Goal: Information Seeking & Learning: Learn about a topic

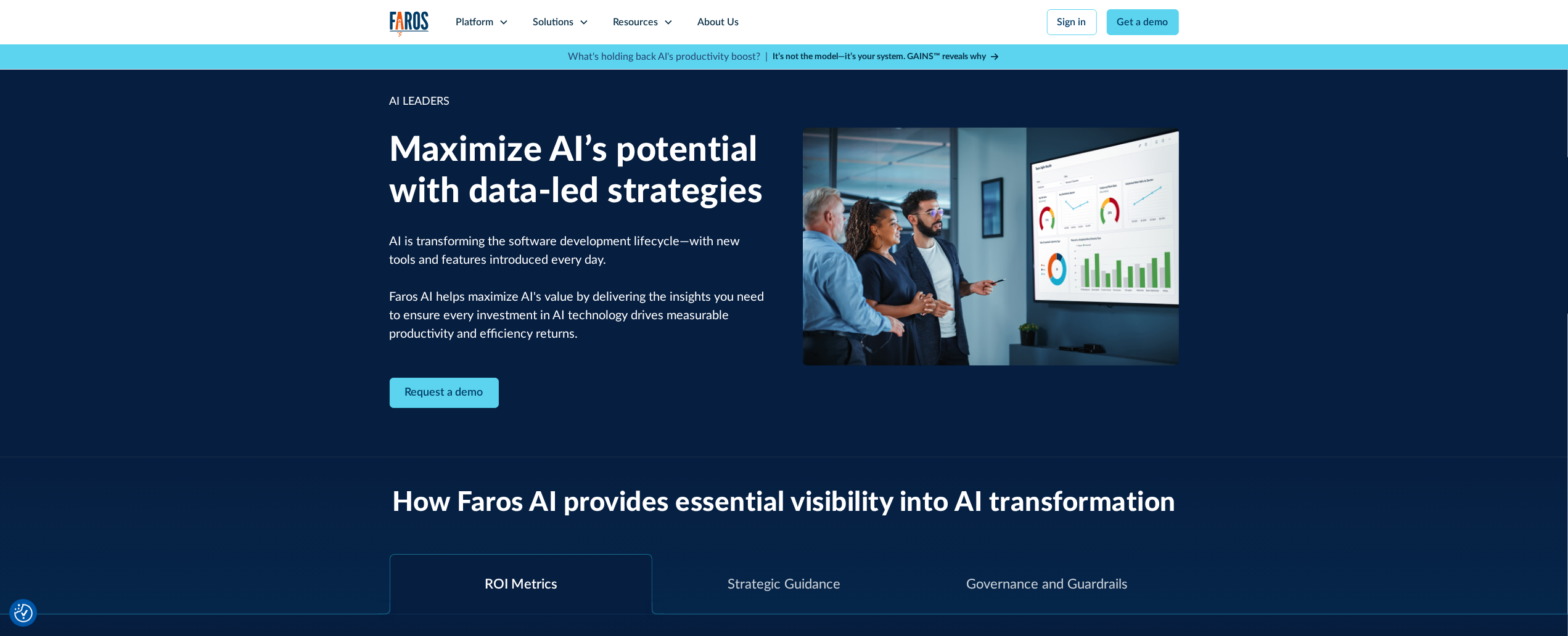
click at [111, 120] on div "AI LEADERS Maximize AI’s potential with data-led strategies AI is transforming …" at bounding box center [784, 251] width 1568 height 413
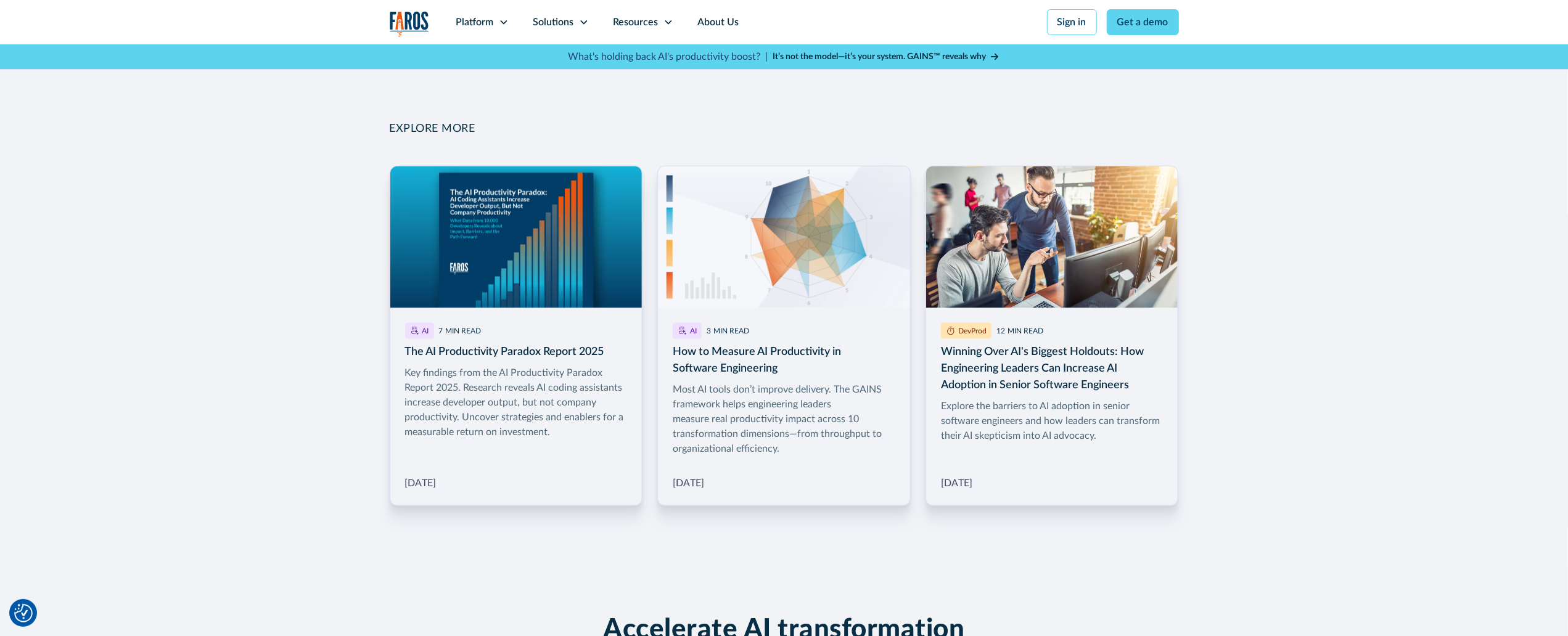
scroll to position [1886, 0]
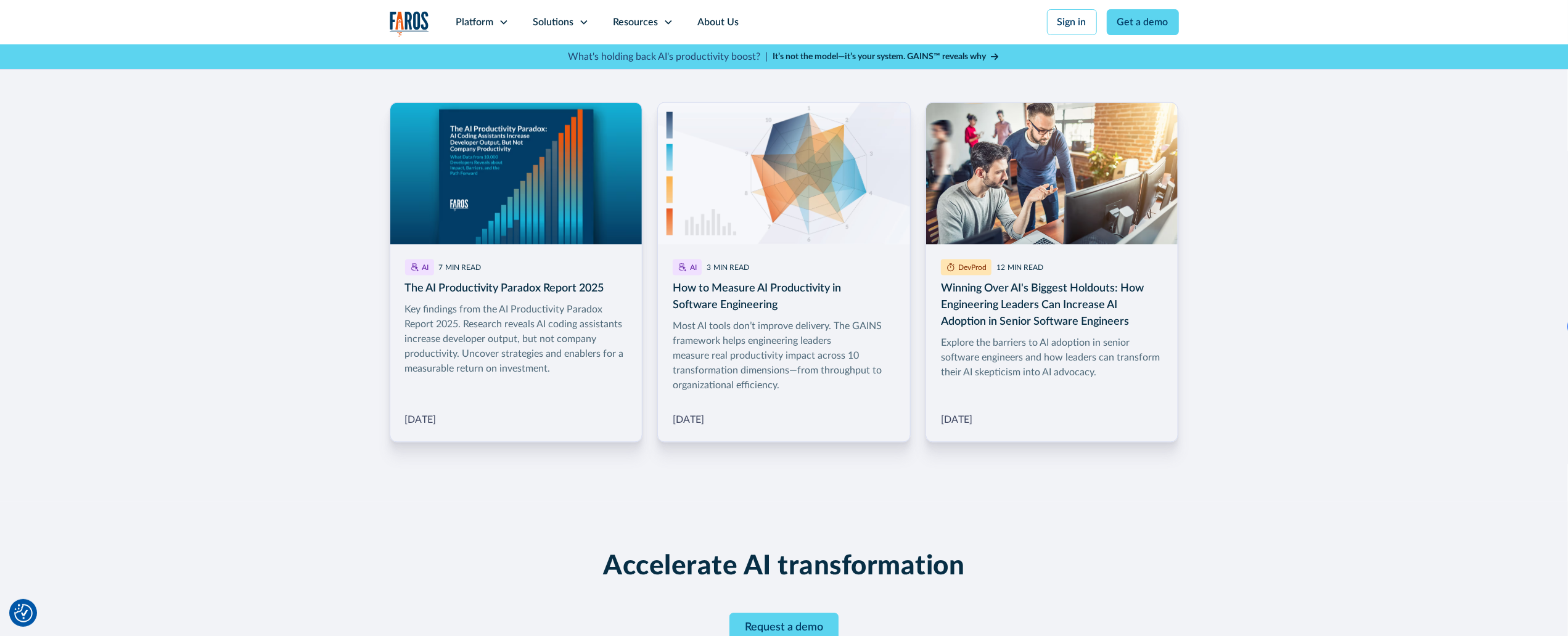
click at [111, 120] on div "EXPLORE MORE AI 7 MIN READ The AI Productivity Paradox Report 2025 Key findings…" at bounding box center [784, 251] width 1568 height 501
click at [98, 98] on div "EXPLORE MORE AI 7 MIN READ The AI Productivity Paradox Report 2025 Key findings…" at bounding box center [784, 251] width 1568 height 501
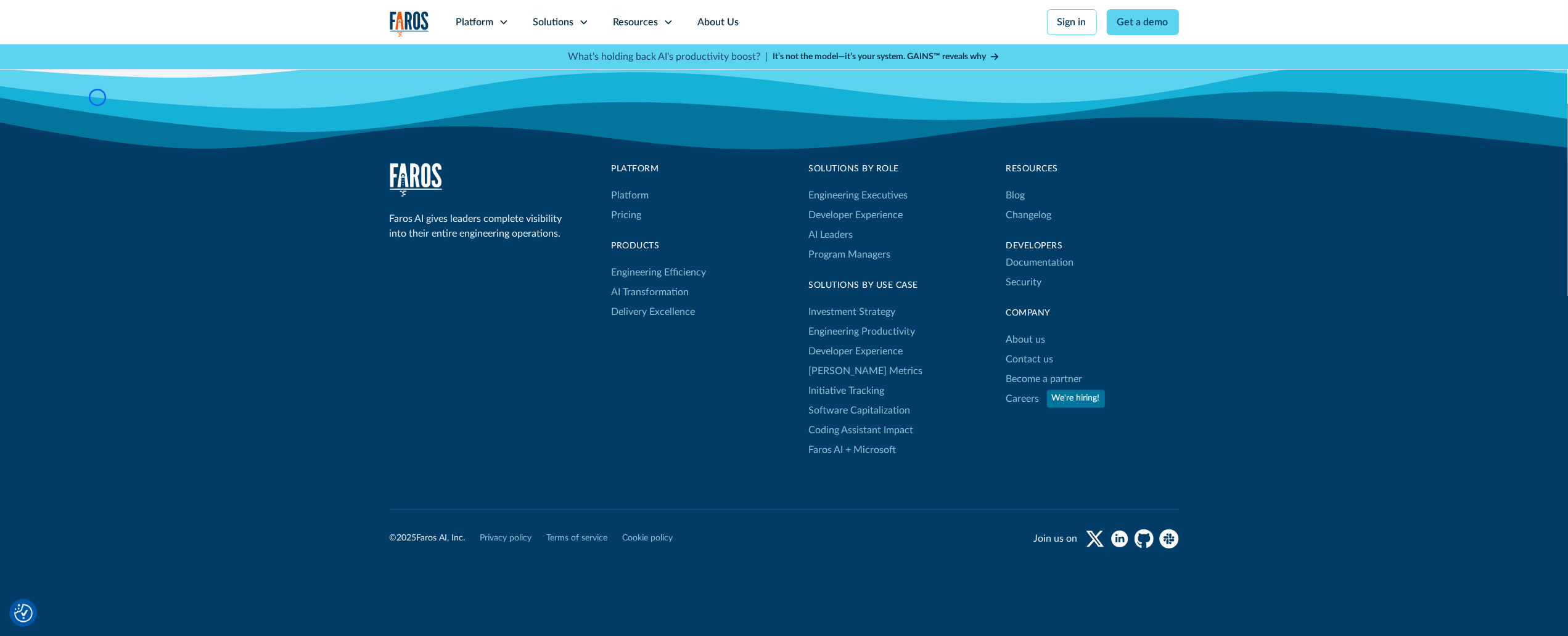
scroll to position [2553, 0]
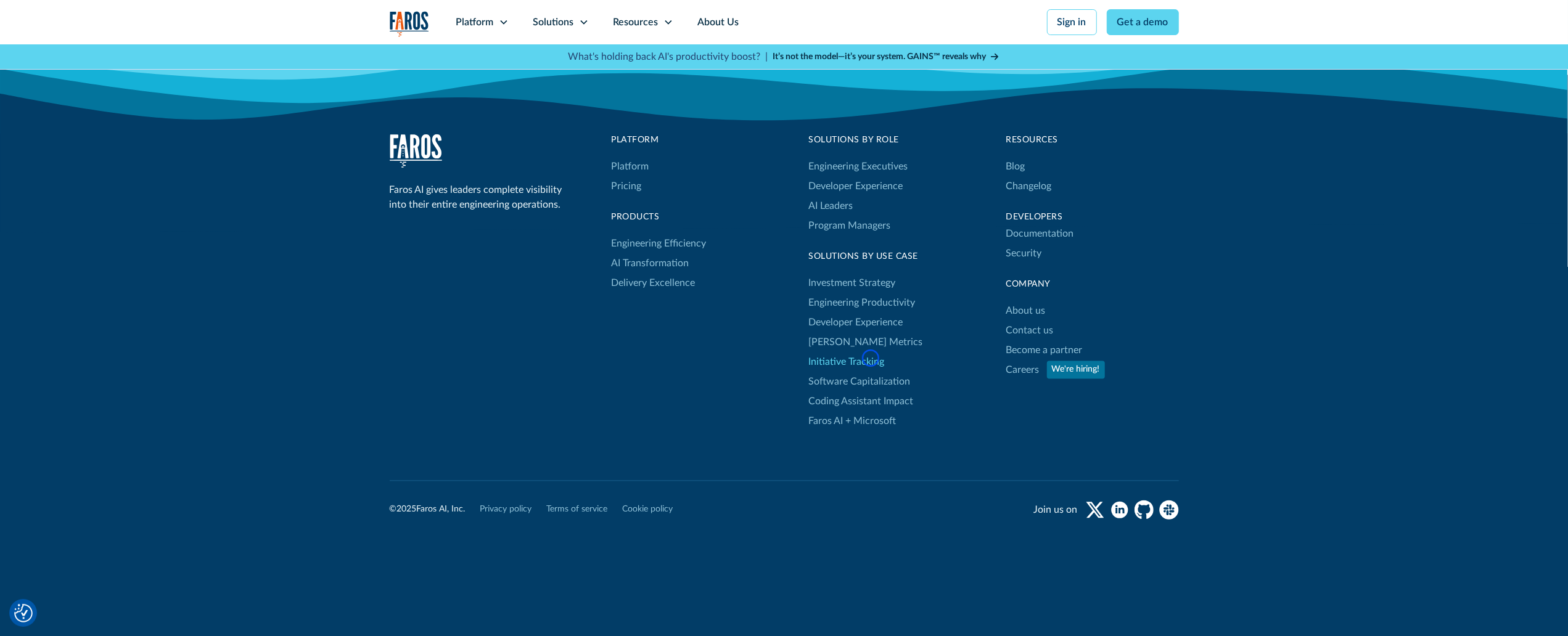
click at [871, 358] on link "Initiative Tracking" at bounding box center [847, 362] width 76 height 19
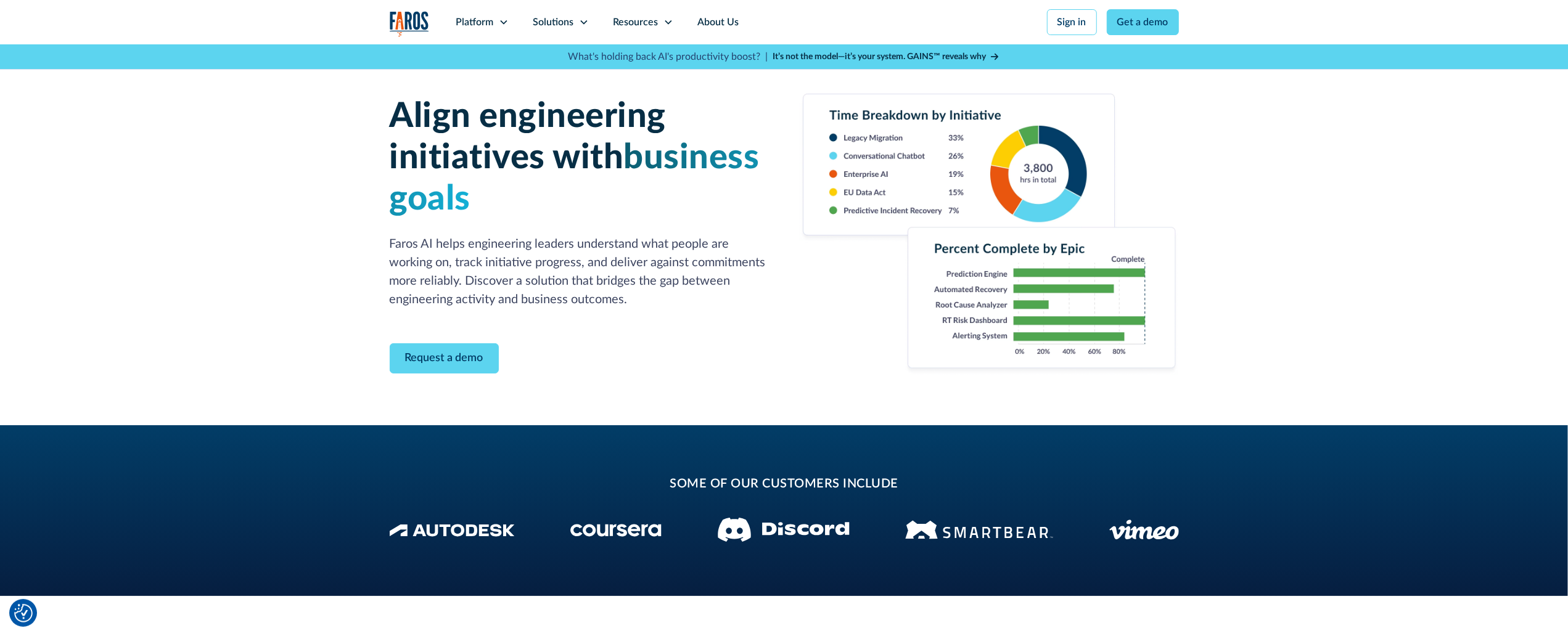
click at [117, 95] on div "Align engineering initiatives with business goals Faros AI helps engineering le…" at bounding box center [784, 235] width 1568 height 381
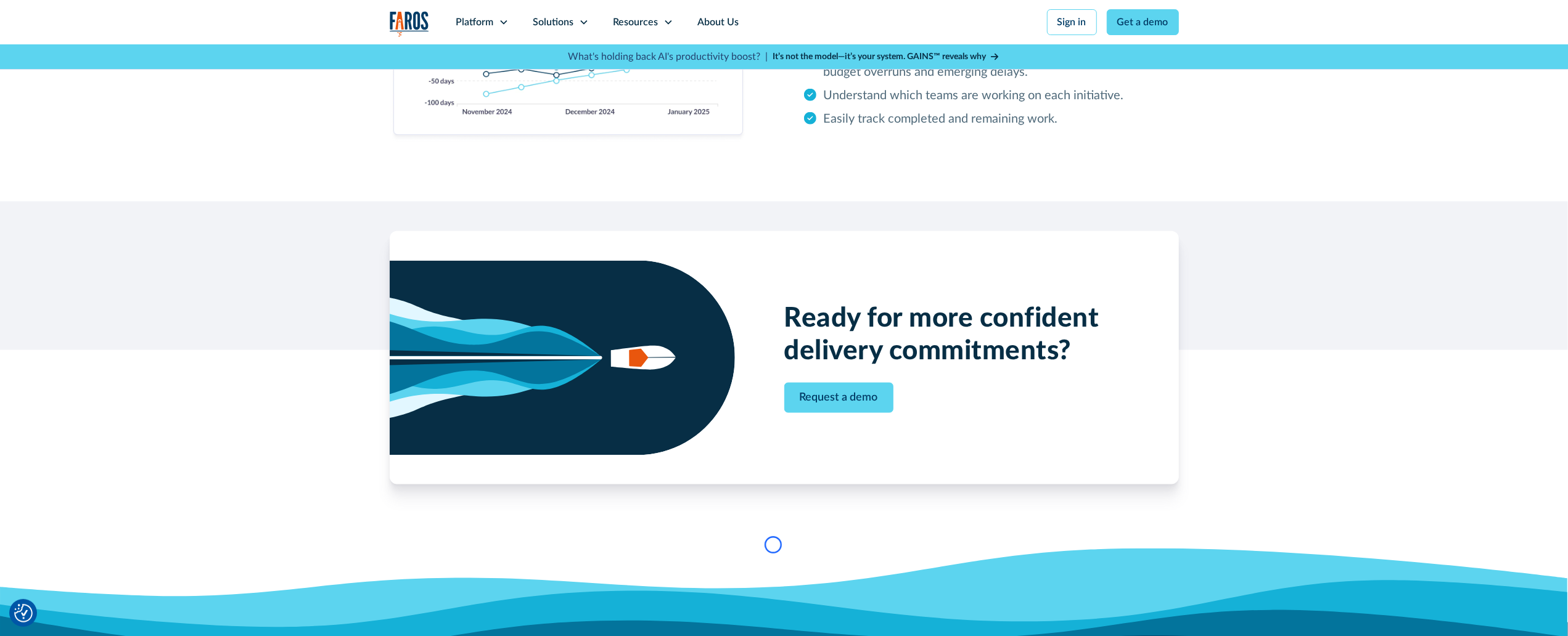
scroll to position [1518, 0]
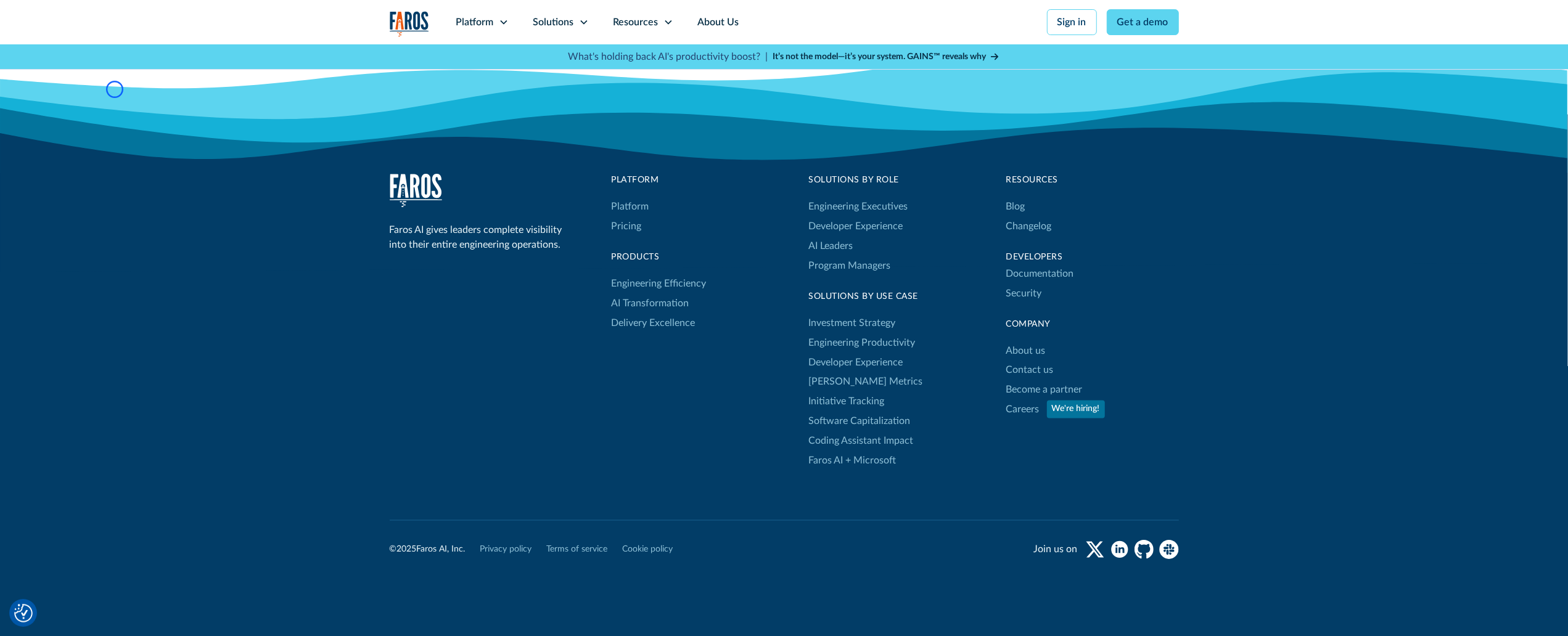
scroll to position [2025, 0]
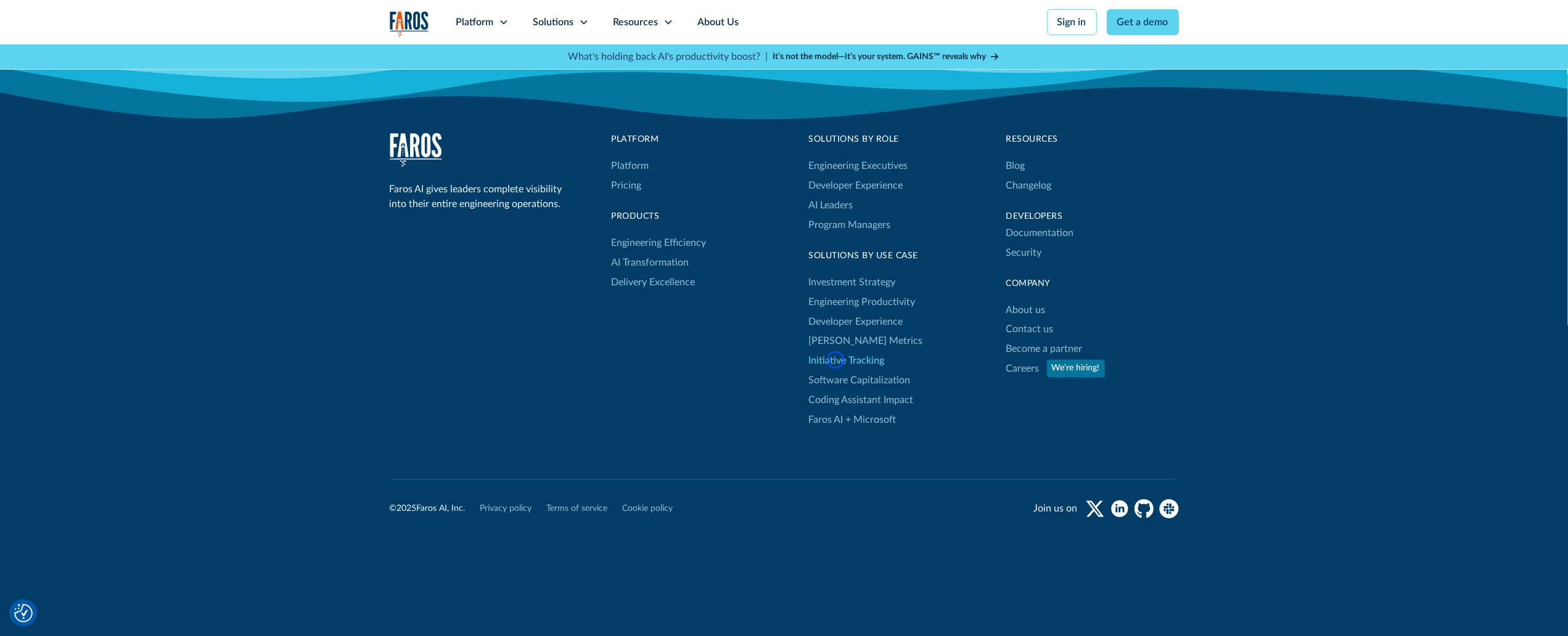
click at [835, 360] on link "Initiative Tracking" at bounding box center [847, 361] width 76 height 19
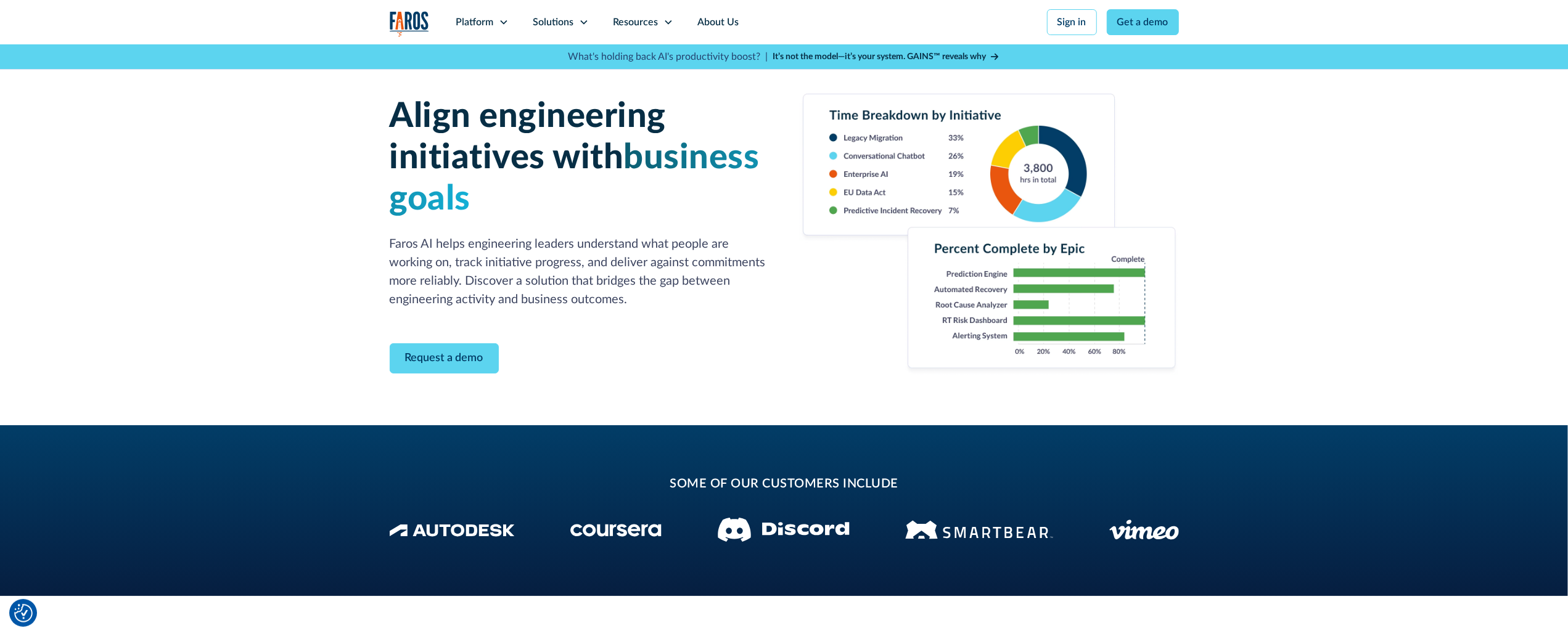
click at [72, 119] on div "Align engineering initiatives with business goals Faros AI helps engineering le…" at bounding box center [784, 235] width 1568 height 381
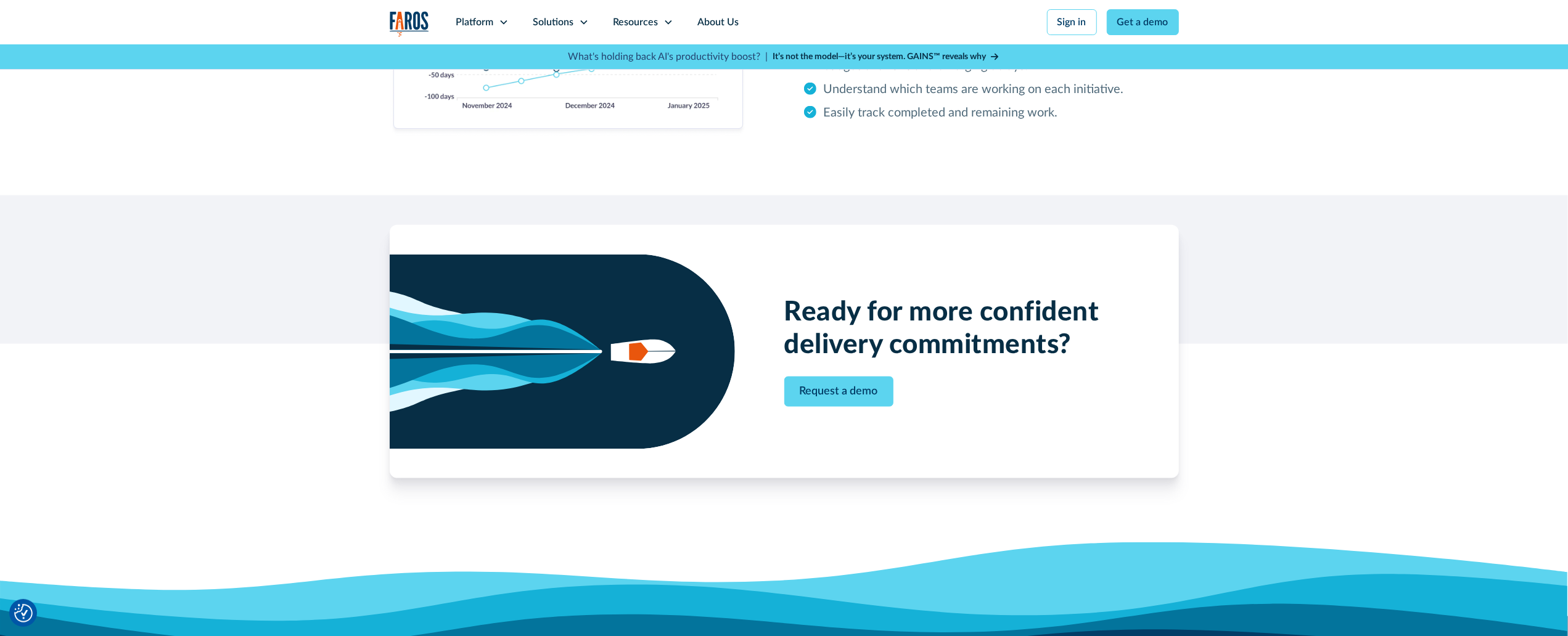
scroll to position [1523, 0]
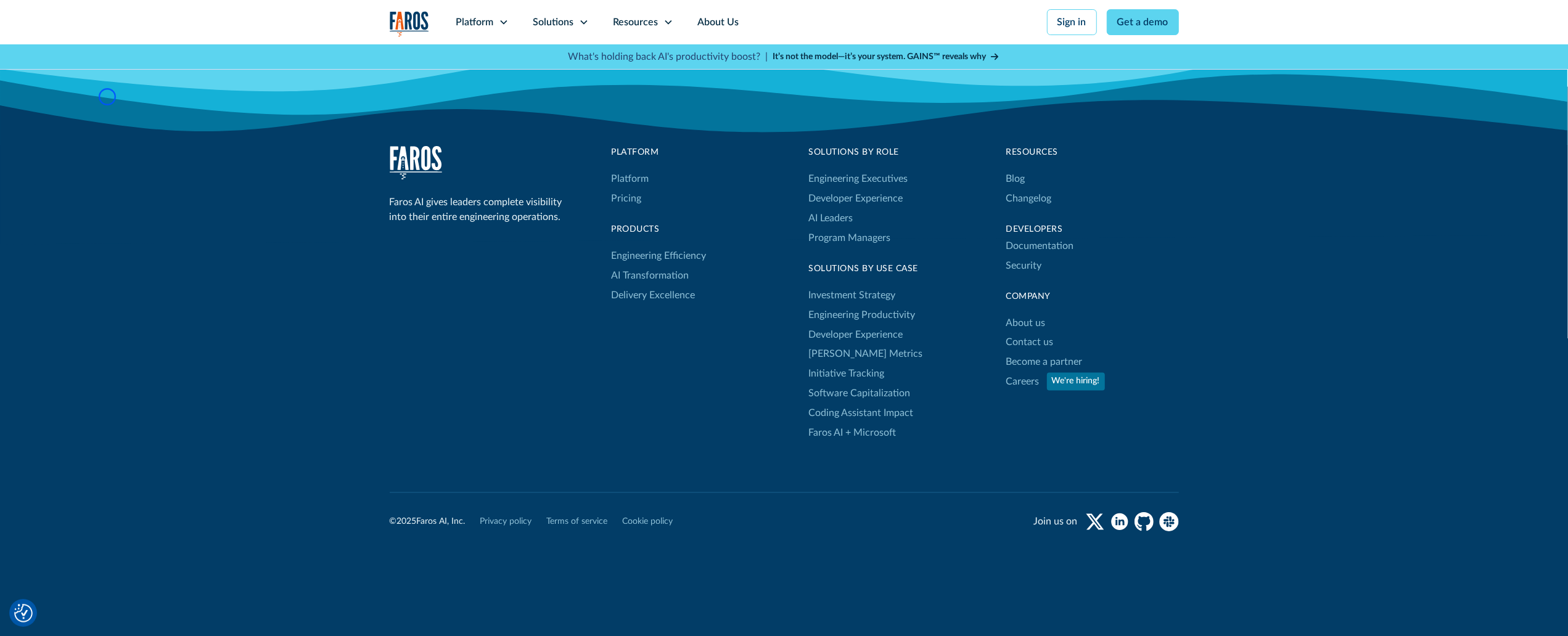
scroll to position [2025, 0]
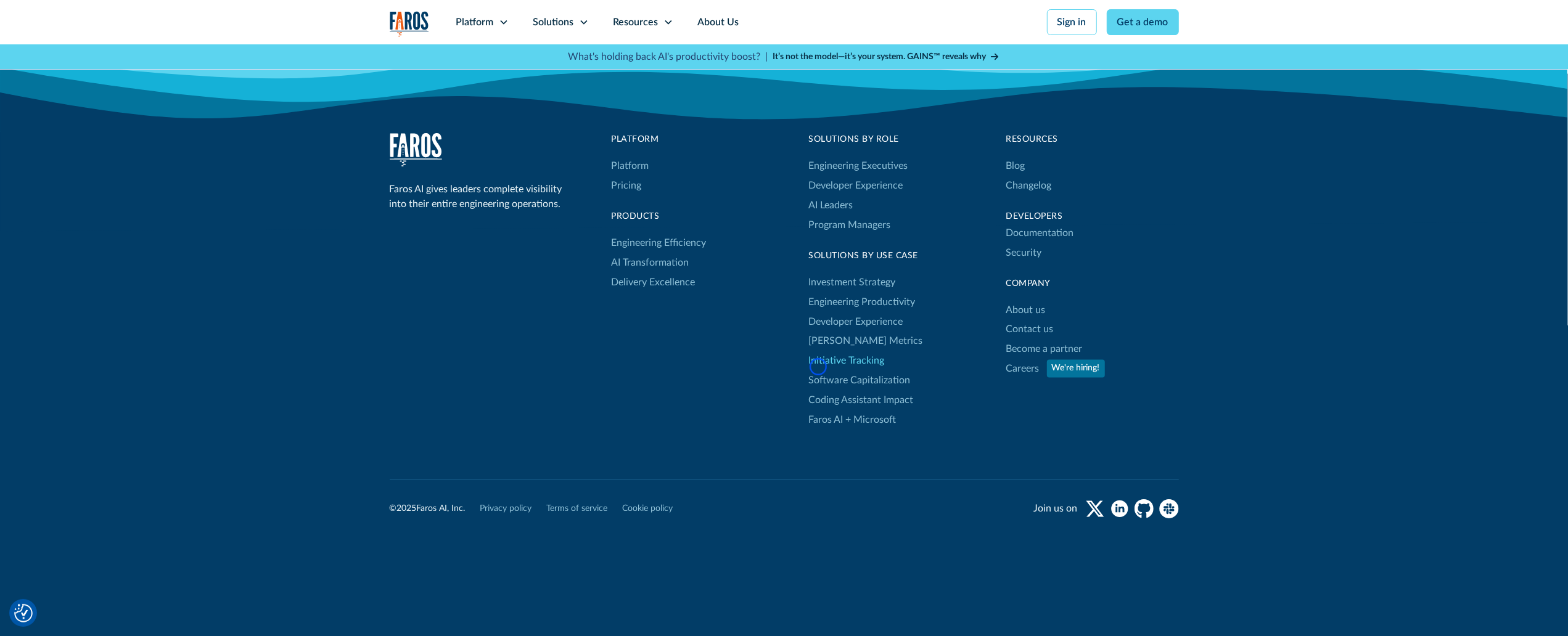
click at [818, 367] on link "Initiative Tracking" at bounding box center [847, 361] width 76 height 19
